Goal: Task Accomplishment & Management: Complete application form

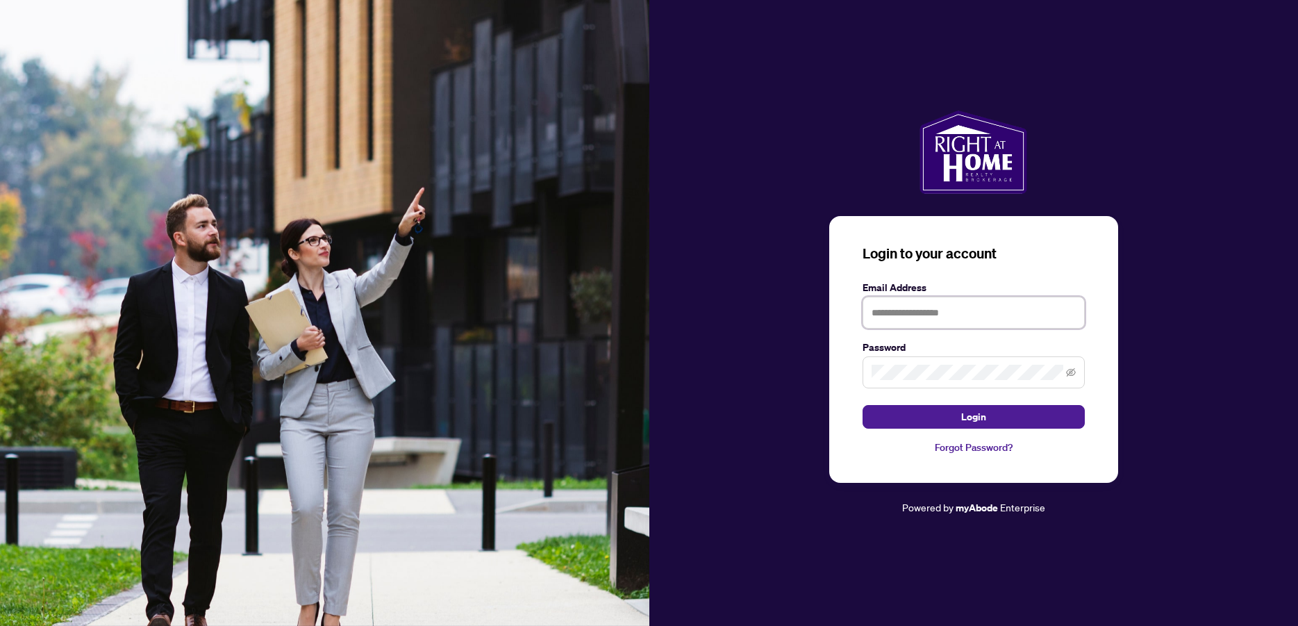
click at [897, 311] on input "text" at bounding box center [974, 313] width 222 height 32
type input "**********"
click at [883, 365] on span at bounding box center [974, 372] width 222 height 32
click at [863, 405] on button "Login" at bounding box center [974, 417] width 222 height 24
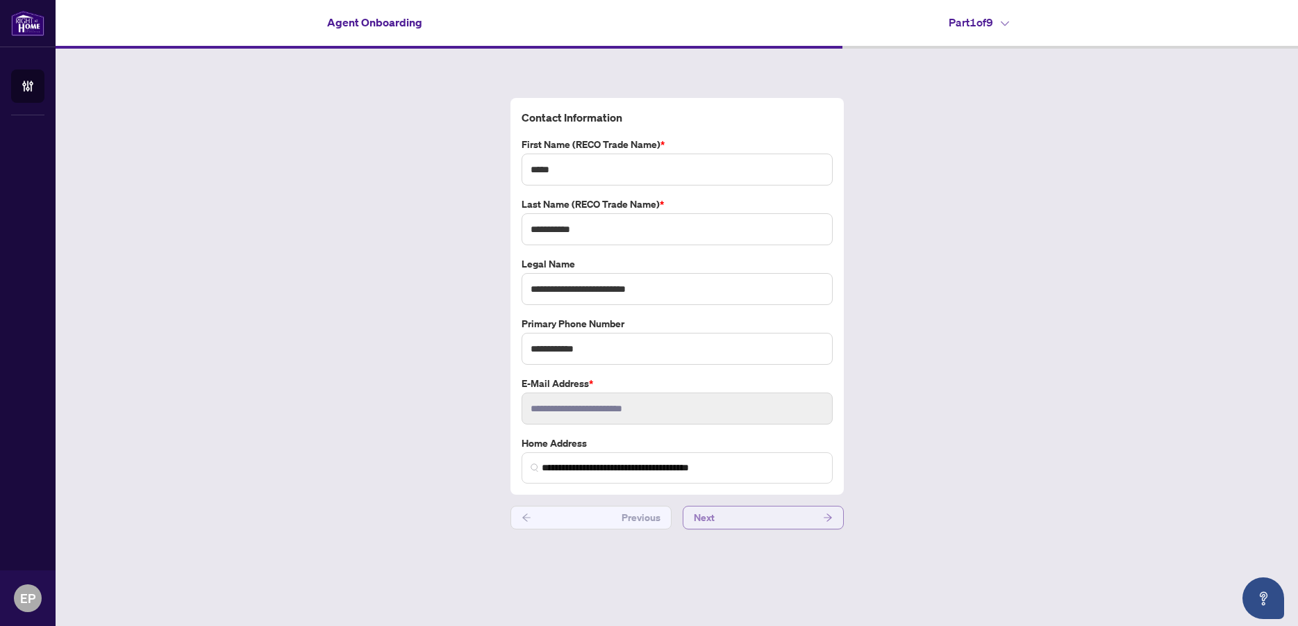
click at [768, 517] on button "Next" at bounding box center [763, 518] width 161 height 24
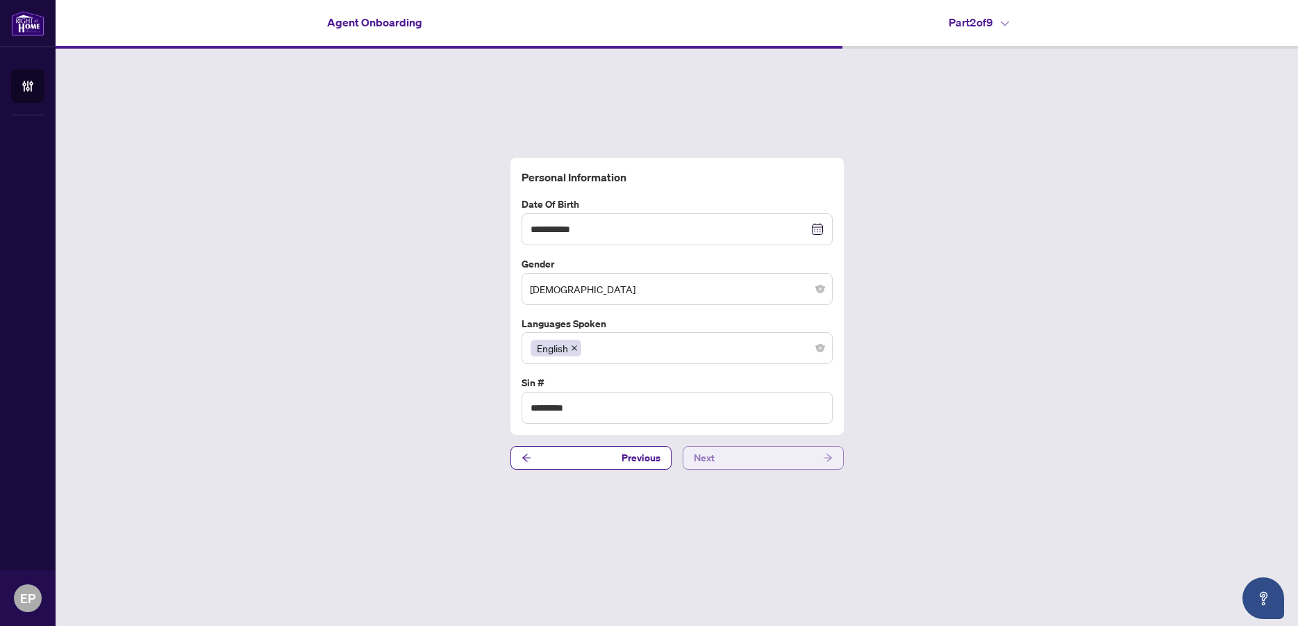
click at [734, 456] on button "Next" at bounding box center [763, 458] width 161 height 24
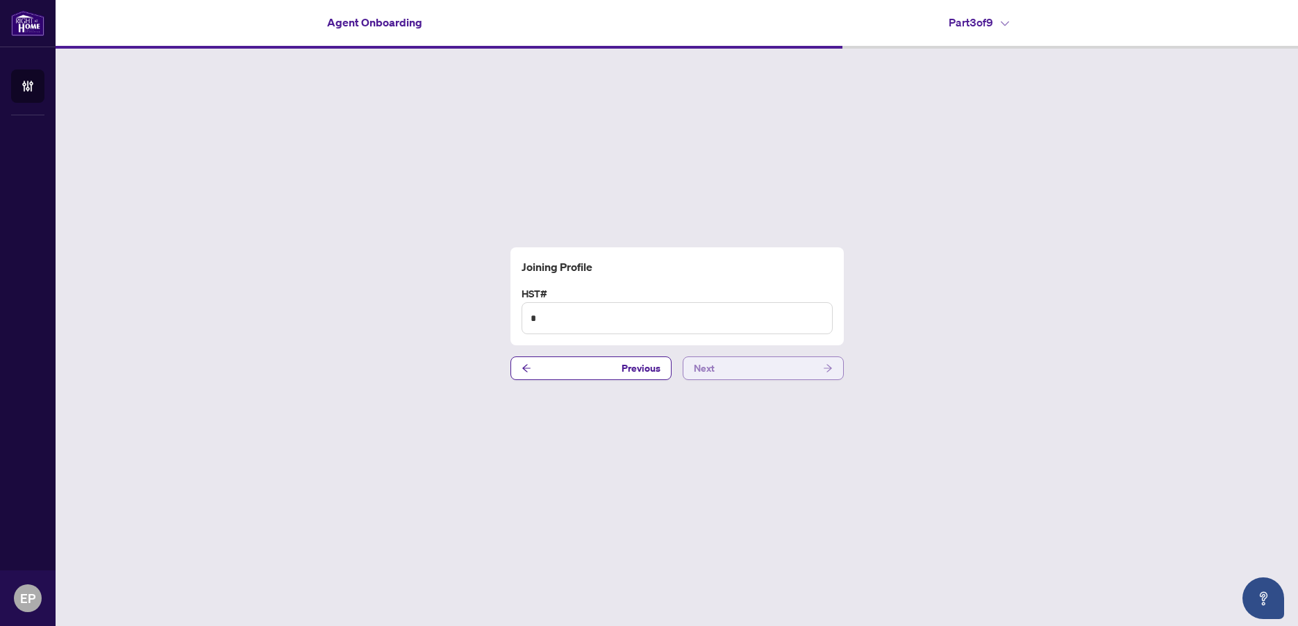
click at [737, 367] on button "Next" at bounding box center [763, 368] width 161 height 24
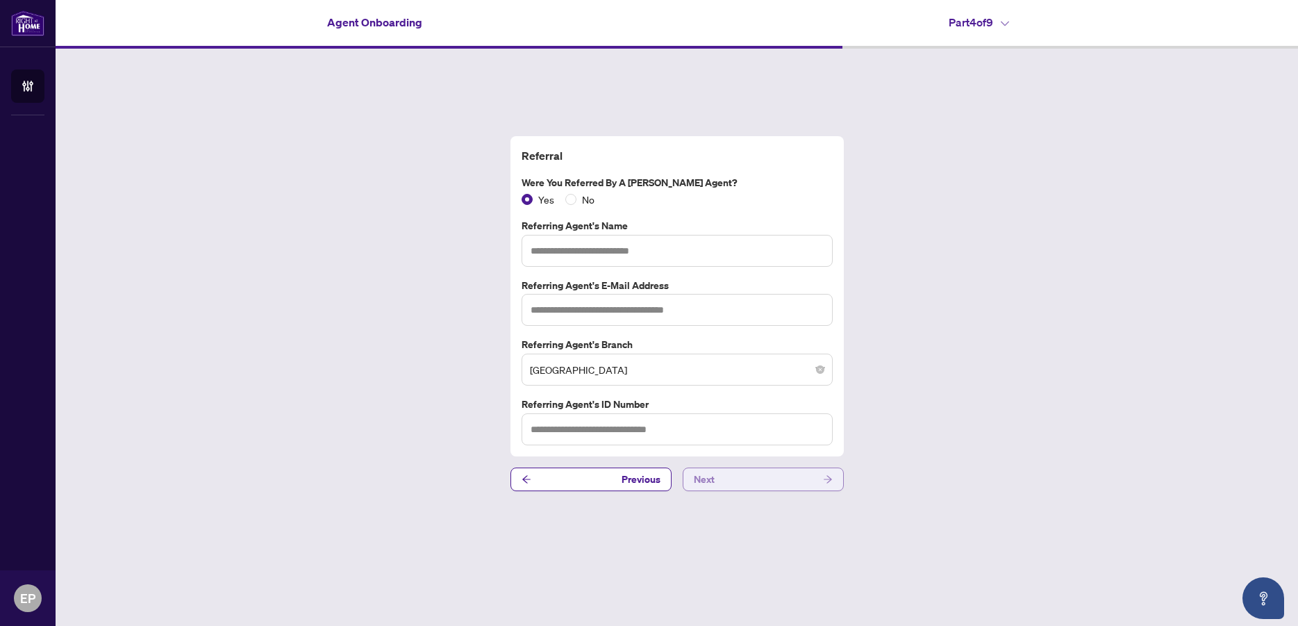
type input "**********"
click at [784, 486] on button "Next" at bounding box center [763, 479] width 161 height 24
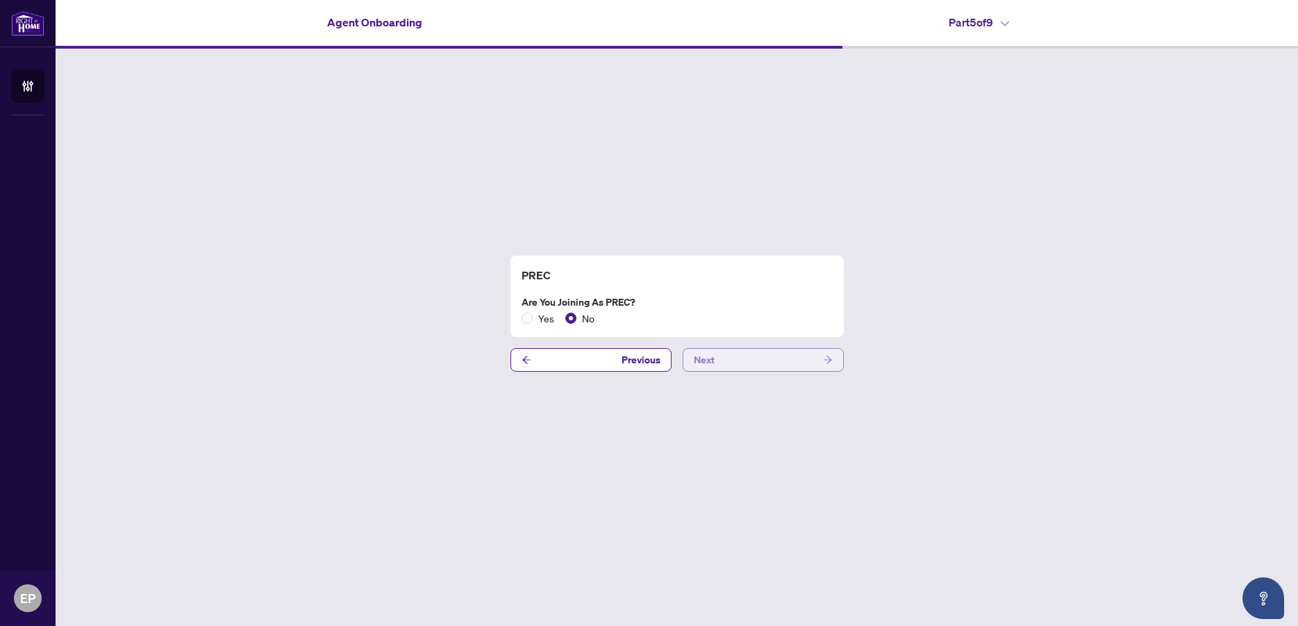
click at [718, 360] on button "Next" at bounding box center [763, 360] width 161 height 24
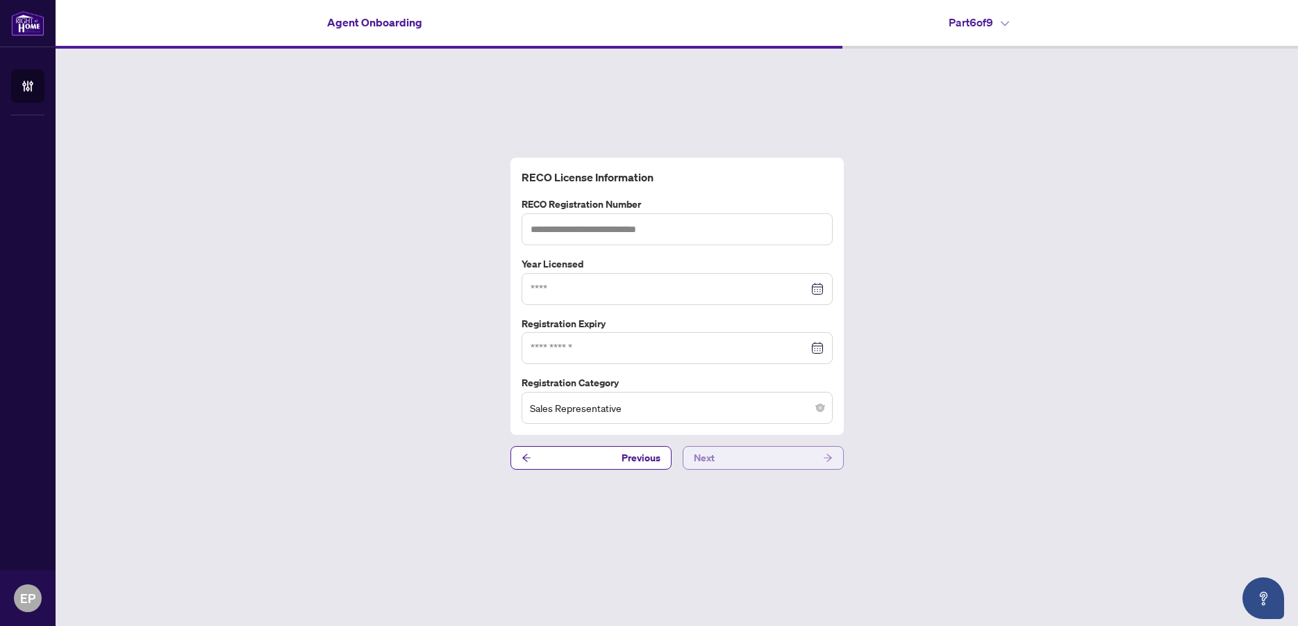
click at [711, 464] on span "Next" at bounding box center [704, 458] width 21 height 22
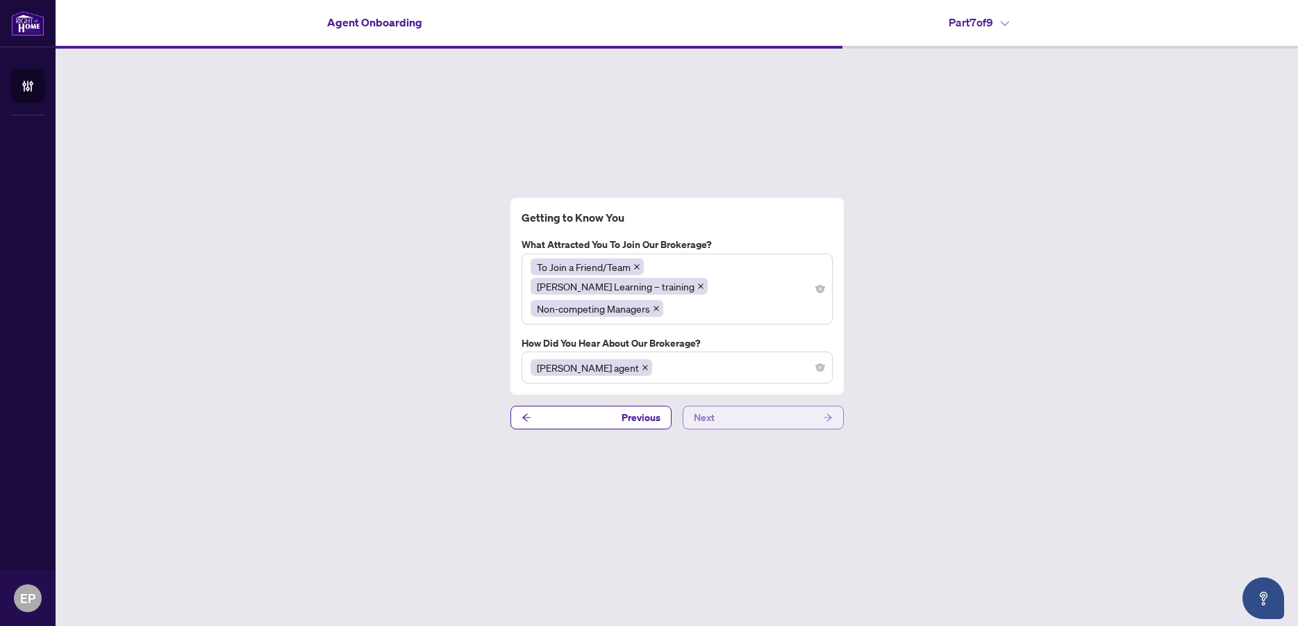
click at [705, 406] on span "Next" at bounding box center [704, 417] width 21 height 22
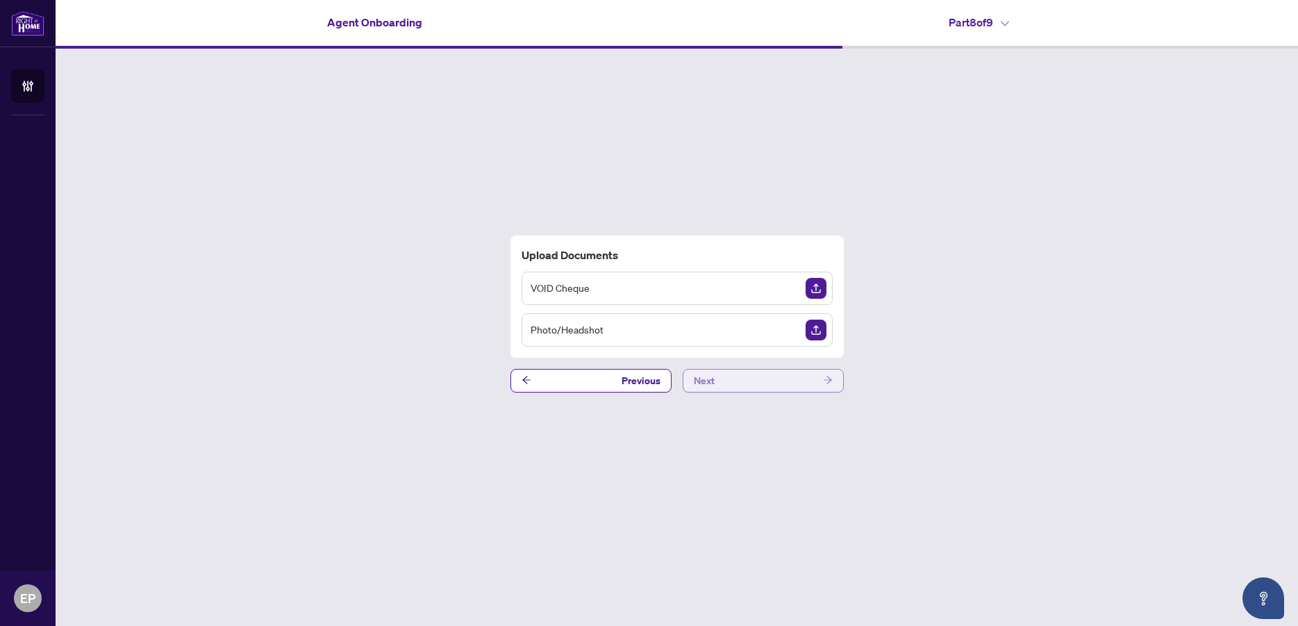
click at [700, 381] on span "Next" at bounding box center [704, 381] width 21 height 22
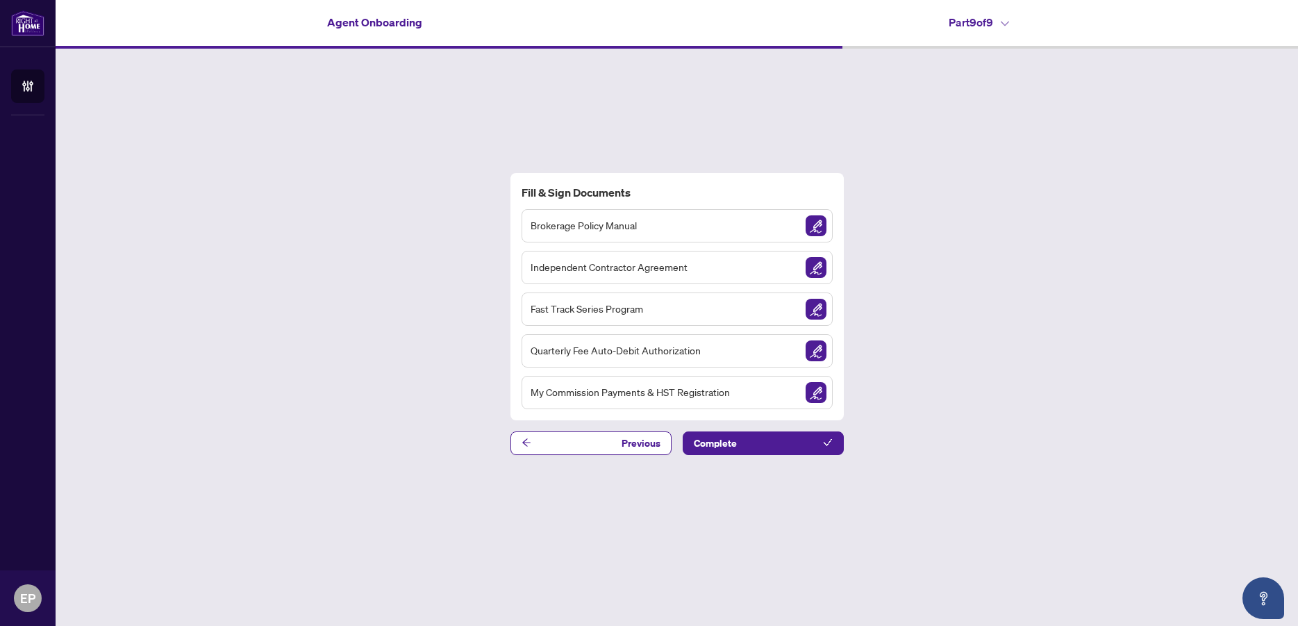
click at [819, 233] on img "Sign Document" at bounding box center [816, 225] width 21 height 21
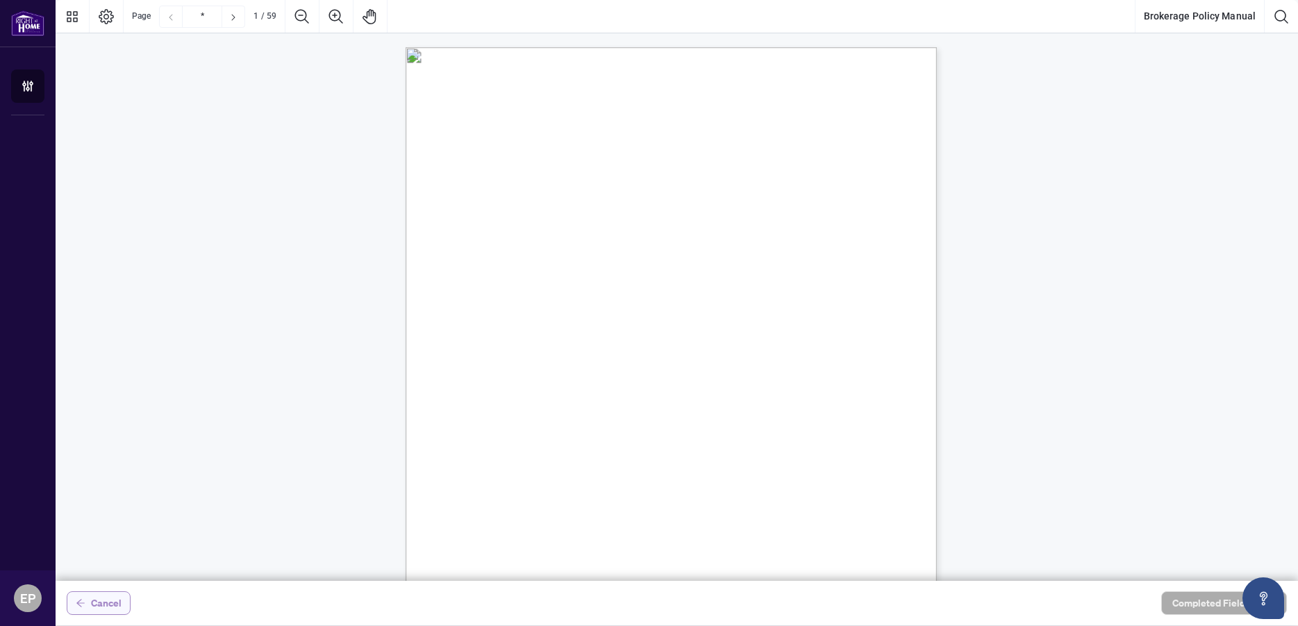
click at [84, 602] on icon "arrow-left" at bounding box center [81, 603] width 10 height 10
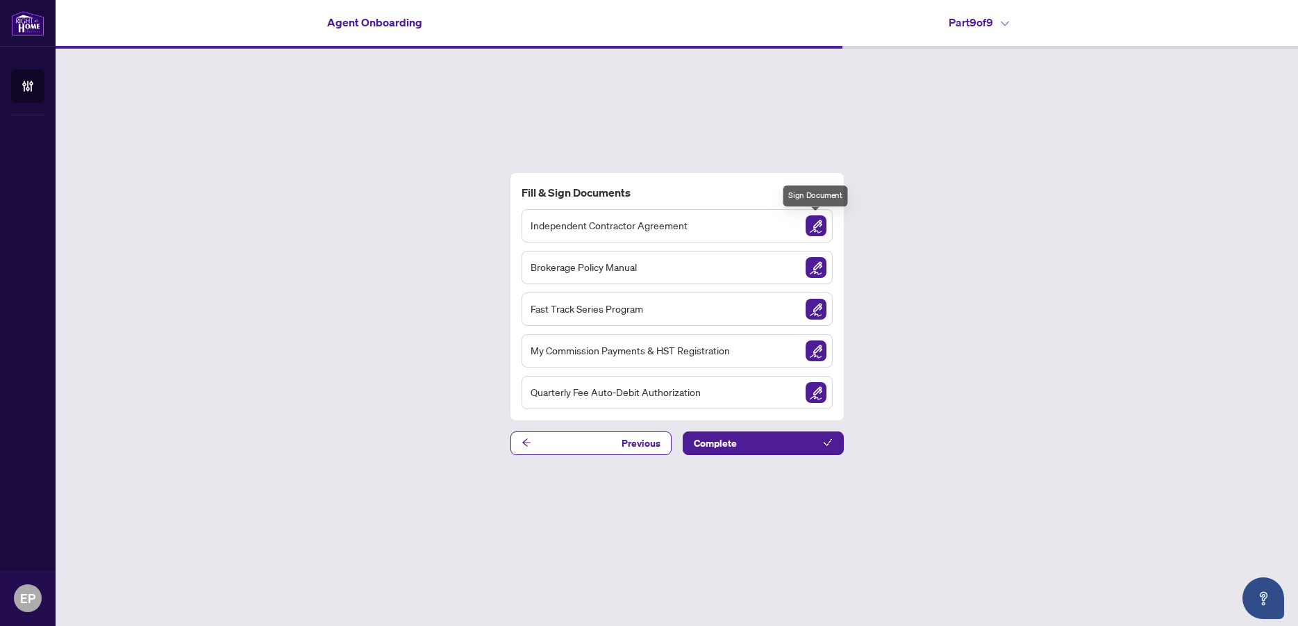
click at [815, 227] on img "Sign Document" at bounding box center [816, 225] width 21 height 21
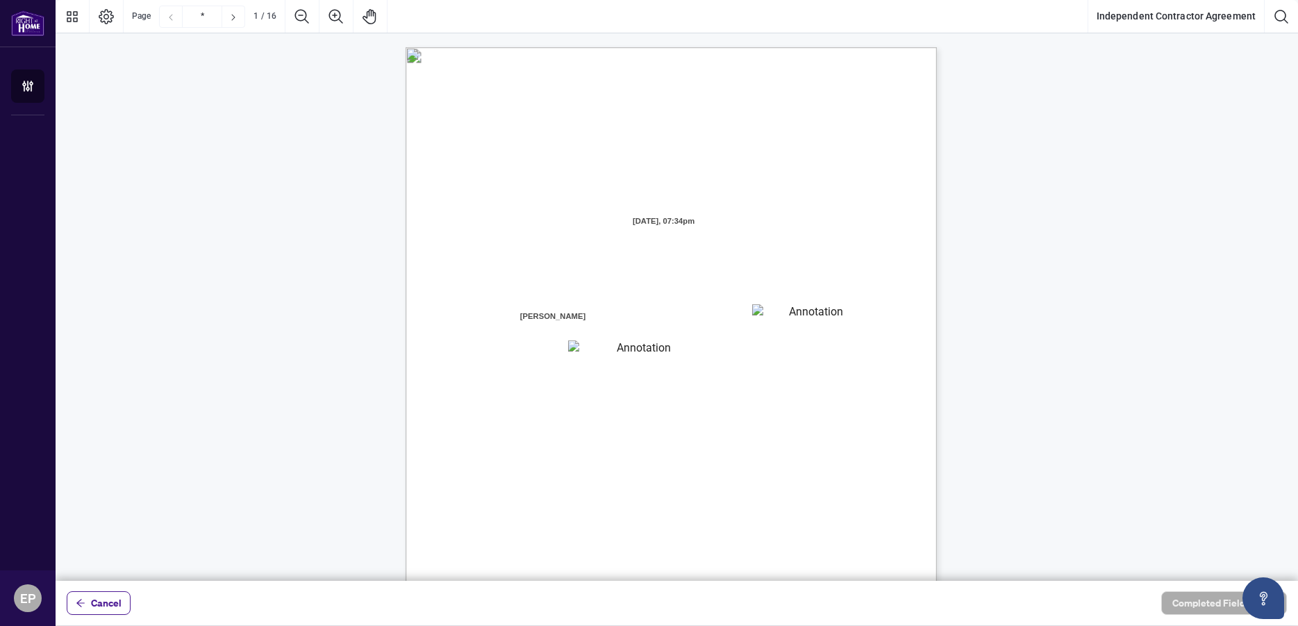
click at [829, 317] on textarea "01JXFR56RBW9B4NE74B50HY96A" at bounding box center [809, 314] width 115 height 21
click at [769, 317] on textarea "01JXFR56RBW9B4NE74B50HY96A" at bounding box center [810, 314] width 116 height 21
click at [761, 315] on textarea "01JXFR56RBW9B4NE74B50HY96A" at bounding box center [810, 314] width 116 height 21
click at [759, 313] on textarea "01JXFR56RBW9B4NE74B50HY96A" at bounding box center [810, 314] width 116 height 21
click at [759, 311] on textarea "01JXFR56RBW9B4NE74B50HY96A" at bounding box center [810, 314] width 116 height 21
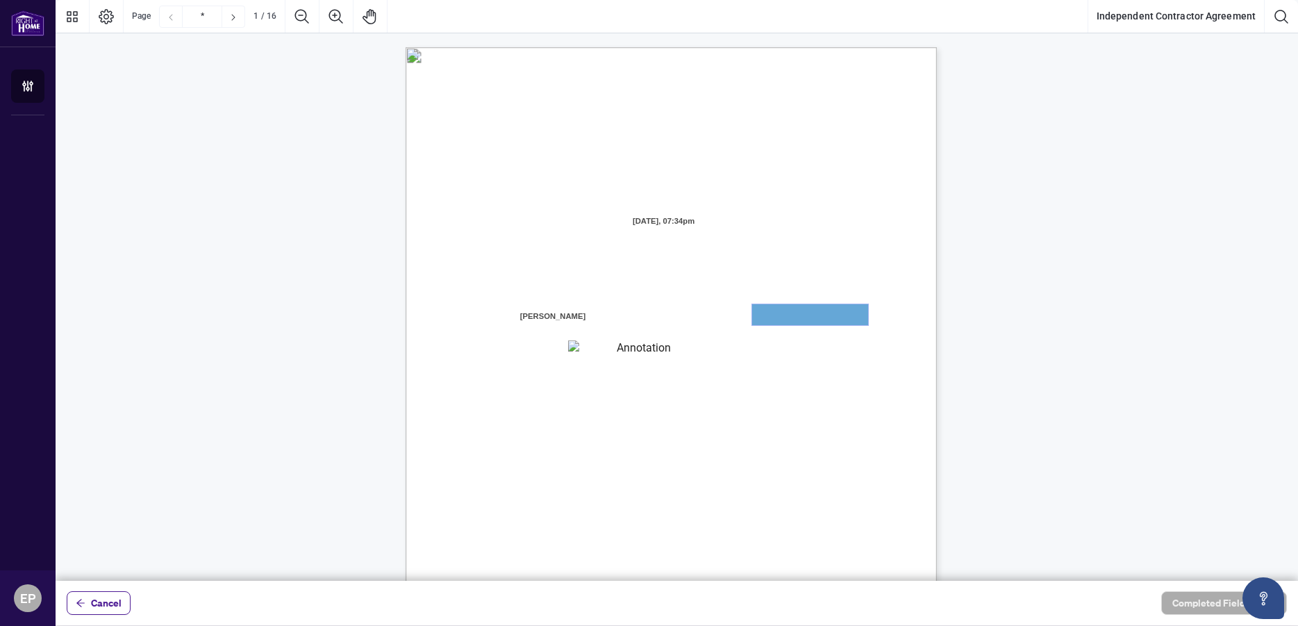
click at [759, 311] on textarea "01JXFR56RBW9B4NE74B50HY96A" at bounding box center [810, 314] width 116 height 21
click at [660, 345] on textarea "01JXFR5G7WY784SRRAXFKCWCJR" at bounding box center [638, 349] width 140 height 19
click at [659, 345] on textarea "01JXFR5G7WY784SRRAXFKCWCJR" at bounding box center [638, 349] width 140 height 19
